Goal: Transaction & Acquisition: Purchase product/service

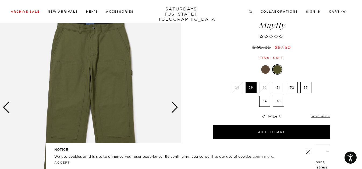
scroll to position [54, 0]
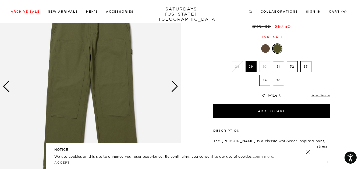
click at [175, 86] on div "Next slide" at bounding box center [174, 87] width 7 height 12
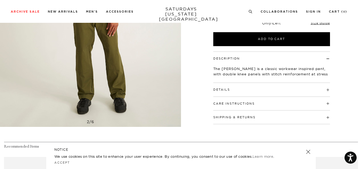
scroll to position [134, 0]
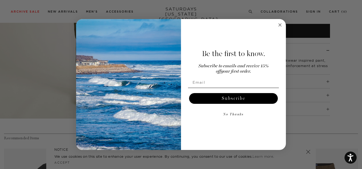
click at [281, 28] on circle "Close dialog" at bounding box center [280, 25] width 6 height 6
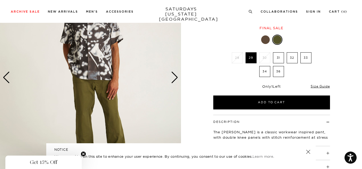
scroll to position [54, 0]
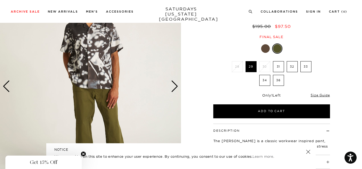
click at [175, 92] on div "Next slide" at bounding box center [174, 87] width 7 height 12
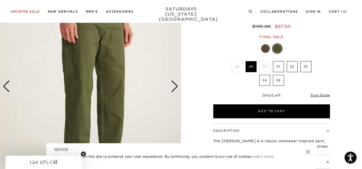
click at [174, 87] on div "Next slide" at bounding box center [174, 87] width 7 height 12
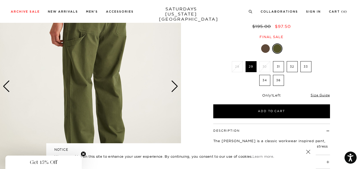
click at [175, 88] on div "Next slide" at bounding box center [174, 87] width 7 height 12
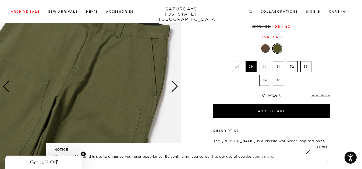
click at [136, 90] on img at bounding box center [90, 86] width 181 height 226
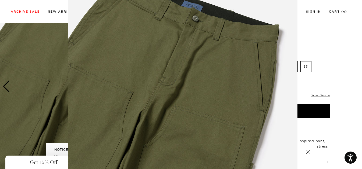
scroll to position [36, 0]
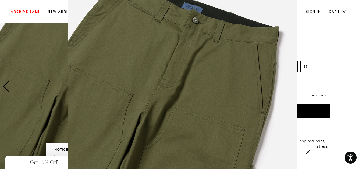
click at [170, 59] on img at bounding box center [182, 101] width 229 height 275
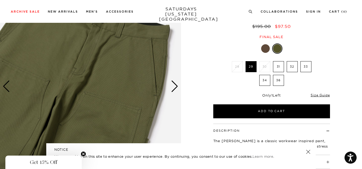
scroll to position [0, 0]
click at [306, 152] on link at bounding box center [308, 152] width 8 height 8
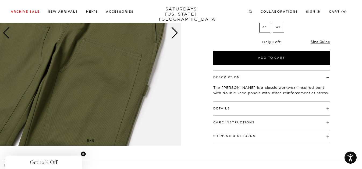
scroll to position [107, 0]
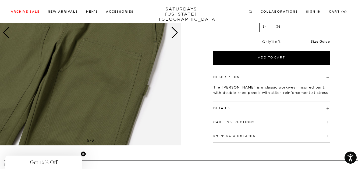
click at [230, 107] on span at bounding box center [230, 108] width 0 height 4
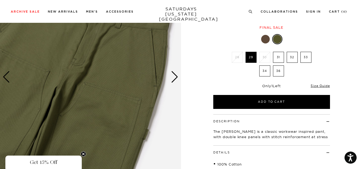
scroll to position [54, 0]
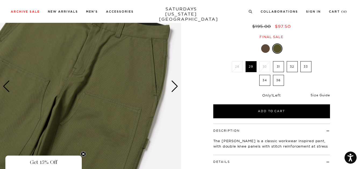
click at [314, 95] on link "Size Guide" at bounding box center [319, 95] width 19 height 4
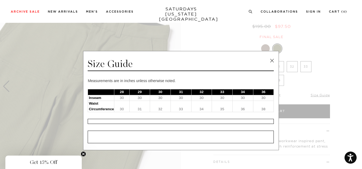
click at [270, 62] on link at bounding box center [272, 61] width 8 height 8
